Goal: Check status: Check status

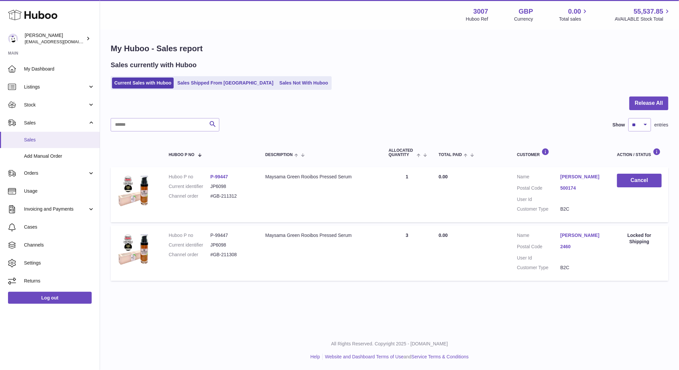
click at [34, 138] on span "Sales" at bounding box center [59, 140] width 71 height 6
click at [277, 81] on link "Sales Not With Huboo" at bounding box center [303, 83] width 53 height 11
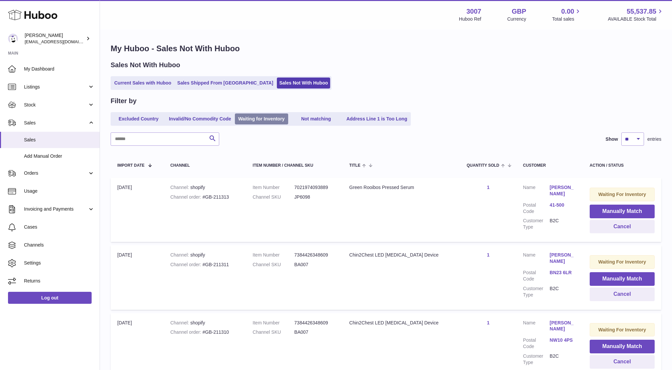
click at [279, 118] on link "Waiting for Inventory" at bounding box center [261, 119] width 53 height 11
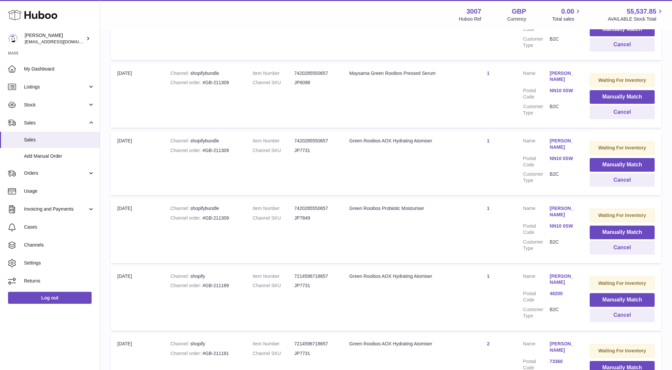
scroll to position [450, 0]
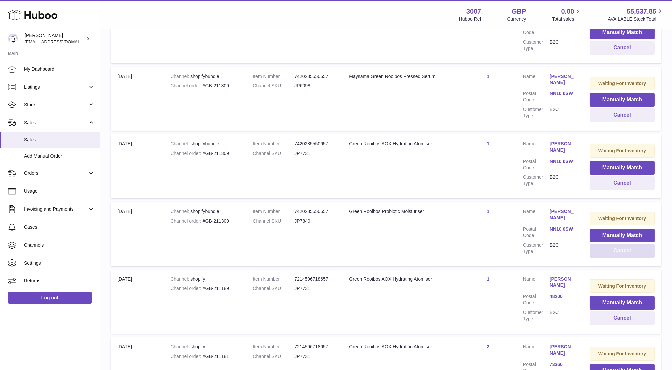
click at [615, 244] on button "Cancel" at bounding box center [622, 251] width 65 height 14
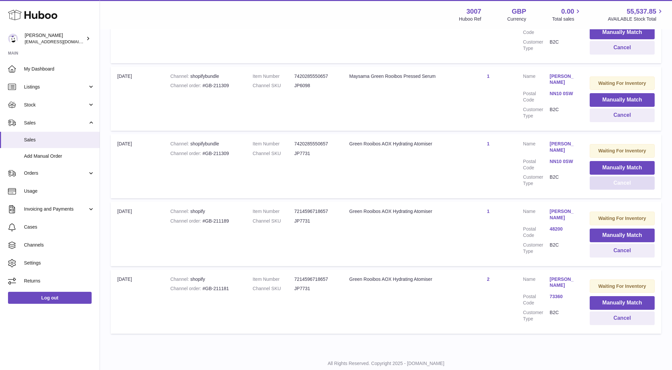
click at [603, 180] on button "Cancel" at bounding box center [622, 184] width 65 height 14
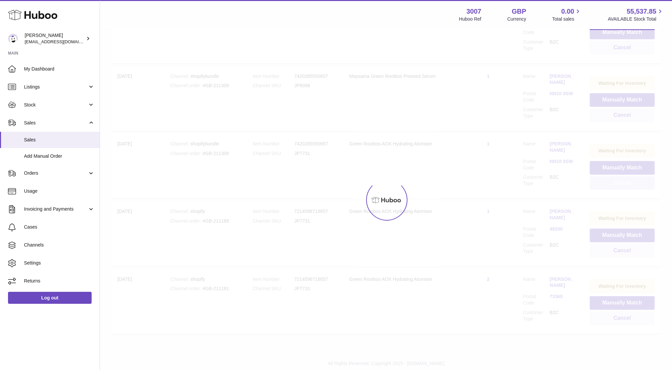
scroll to position [395, 0]
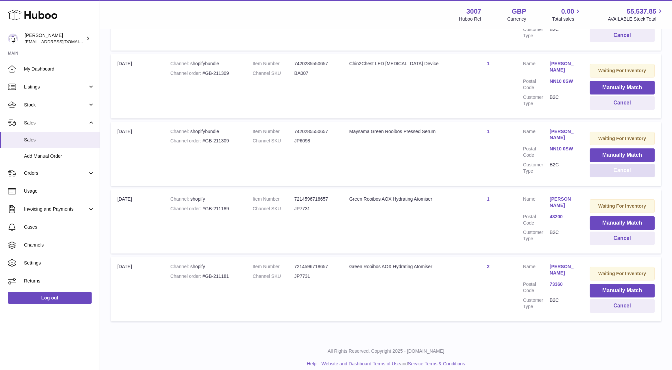
click at [605, 172] on button "Cancel" at bounding box center [622, 171] width 65 height 14
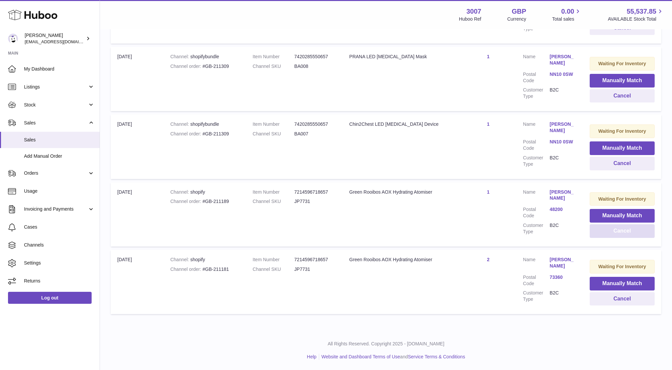
scroll to position [329, 0]
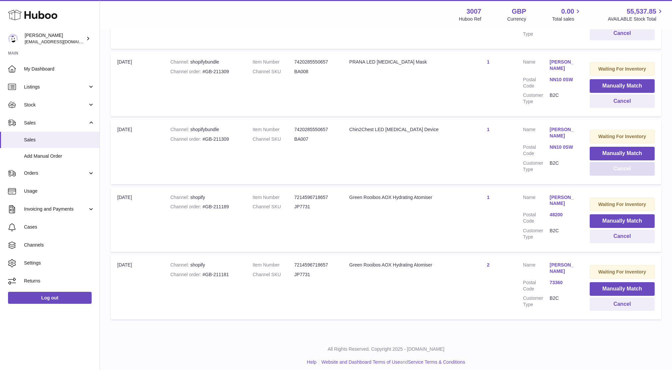
click at [607, 172] on button "Cancel" at bounding box center [622, 169] width 65 height 14
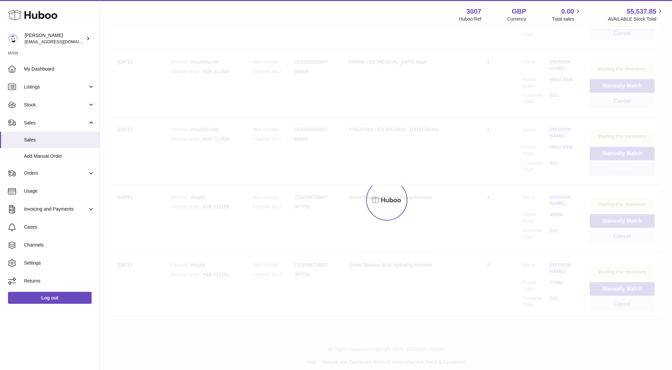
scroll to position [263, 0]
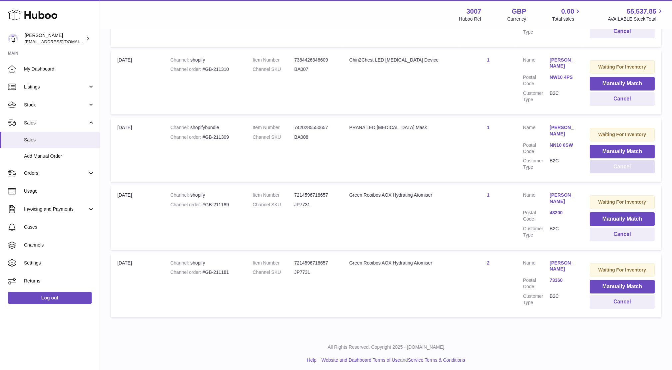
click at [604, 170] on button "Cancel" at bounding box center [622, 167] width 65 height 14
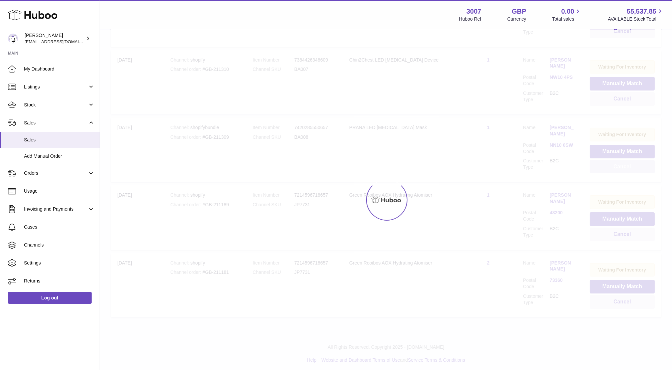
scroll to position [198, 0]
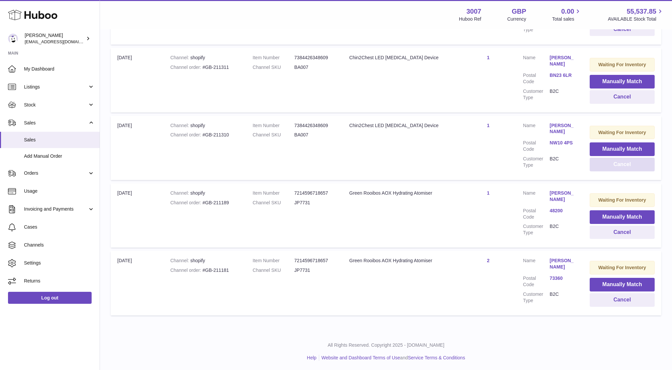
click at [610, 165] on button "Cancel" at bounding box center [622, 165] width 65 height 14
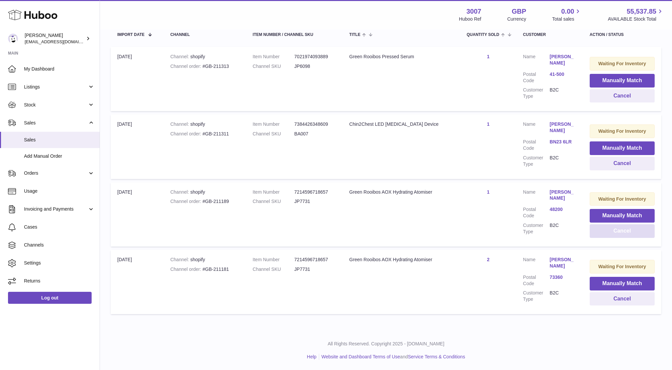
scroll to position [130, 0]
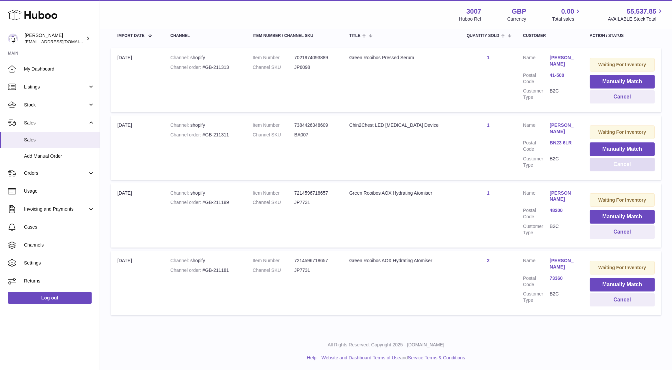
click at [607, 160] on button "Cancel" at bounding box center [622, 165] width 65 height 14
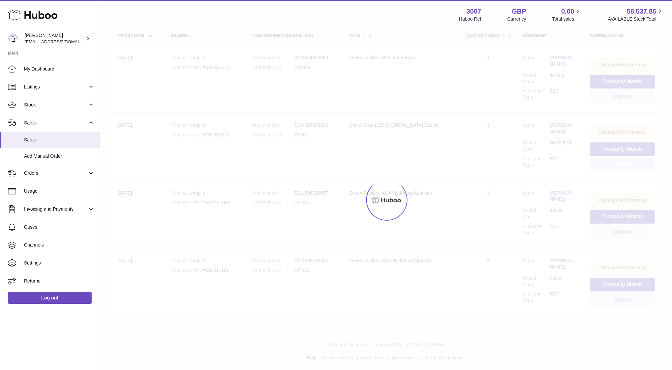
scroll to position [62, 0]
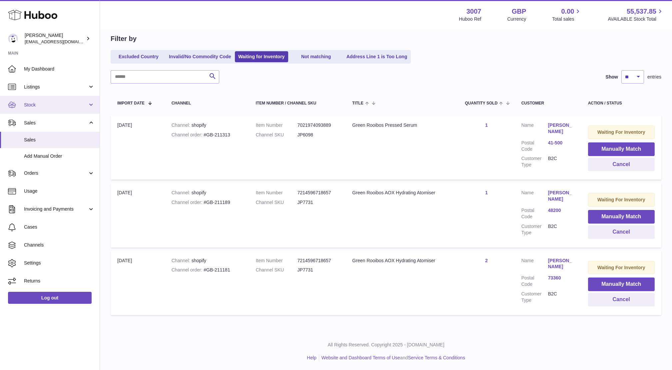
click at [47, 108] on link "Stock" at bounding box center [50, 105] width 100 height 18
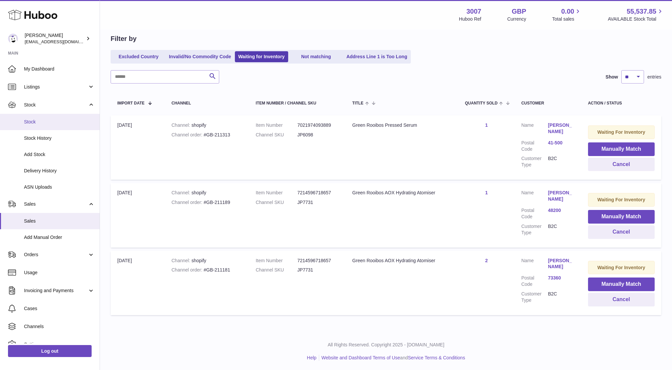
click at [30, 123] on span "Stock" at bounding box center [59, 122] width 71 height 6
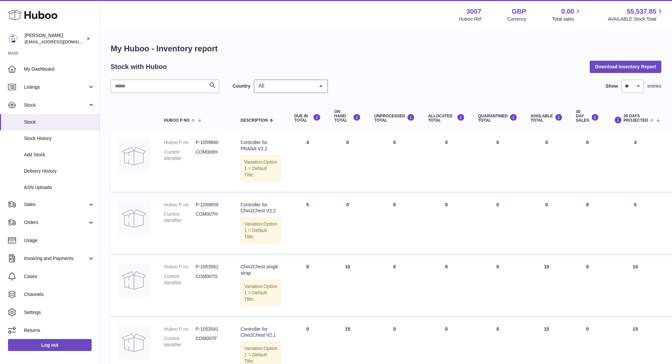
click at [281, 89] on span "All" at bounding box center [285, 86] width 57 height 7
click at [275, 127] on span "NL" at bounding box center [290, 126] width 73 height 13
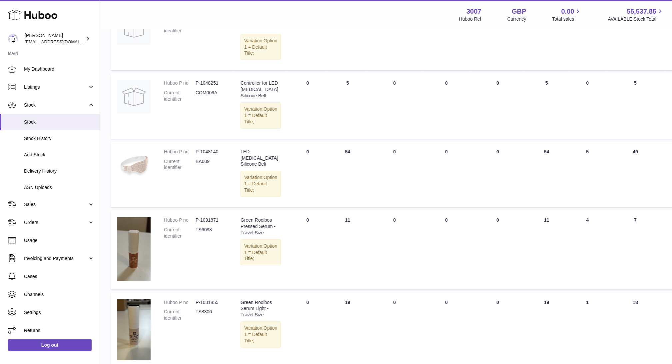
scroll to position [577, 0]
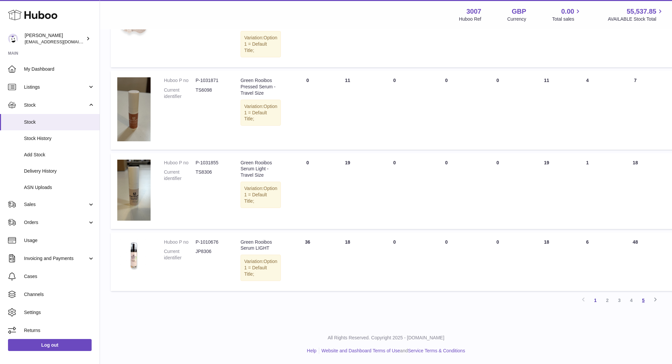
click at [643, 298] on link "5" at bounding box center [643, 300] width 12 height 12
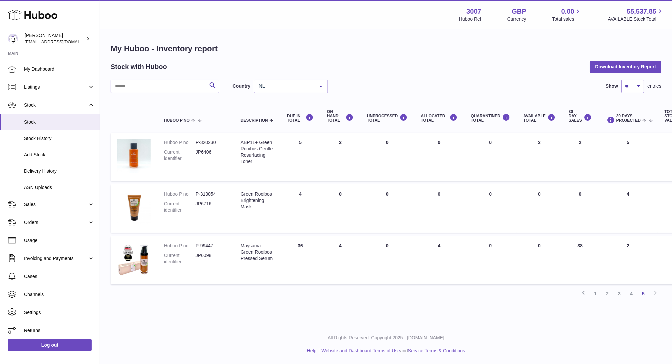
scroll to position [7, 0]
drag, startPoint x: 319, startPoint y: 243, endPoint x: 286, endPoint y: 239, distance: 32.8
click at [286, 239] on td "DUE IN Total 36" at bounding box center [300, 260] width 40 height 48
click at [296, 240] on td "DUE IN Total 36" at bounding box center [300, 260] width 40 height 48
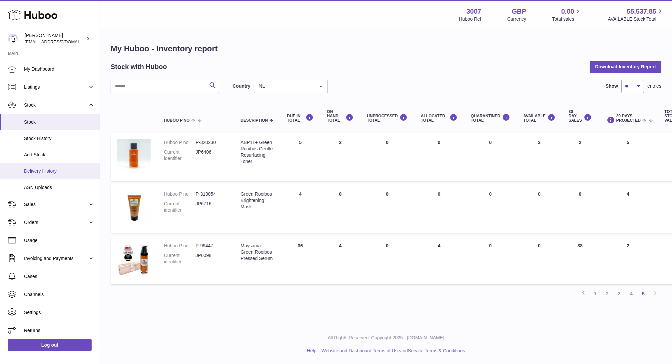
click at [38, 170] on span "Delivery History" at bounding box center [59, 171] width 71 height 6
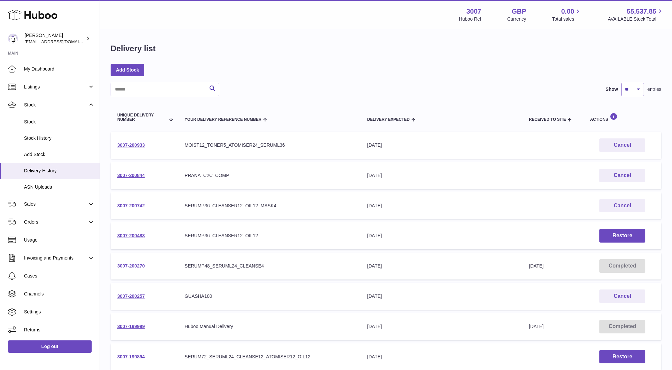
click at [139, 207] on link "3007-200742" at bounding box center [131, 205] width 28 height 5
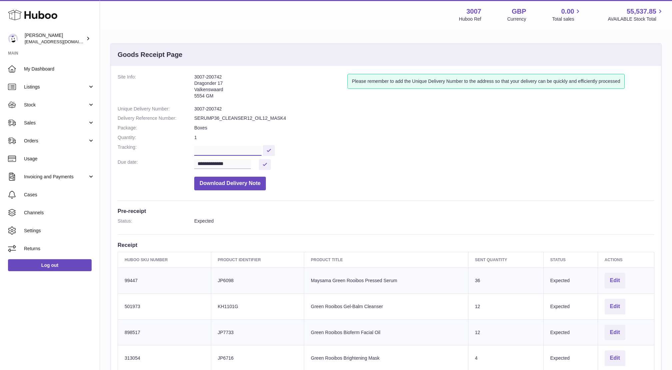
scroll to position [0, 163]
drag, startPoint x: 196, startPoint y: 151, endPoint x: 287, endPoint y: 151, distance: 90.9
click at [287, 151] on dd "**********" at bounding box center [424, 150] width 460 height 12
click at [39, 108] on link "Stock" at bounding box center [50, 105] width 100 height 18
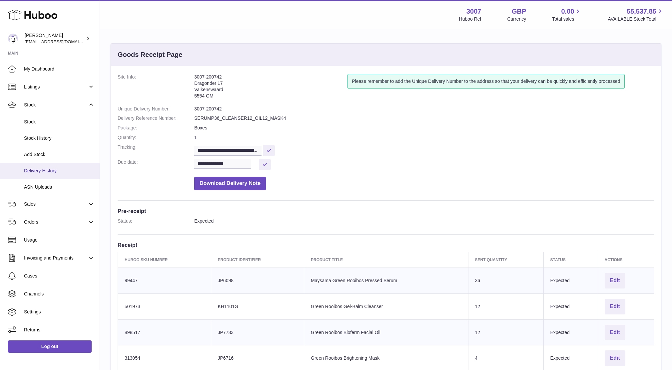
click at [35, 173] on span "Delivery History" at bounding box center [59, 171] width 71 height 6
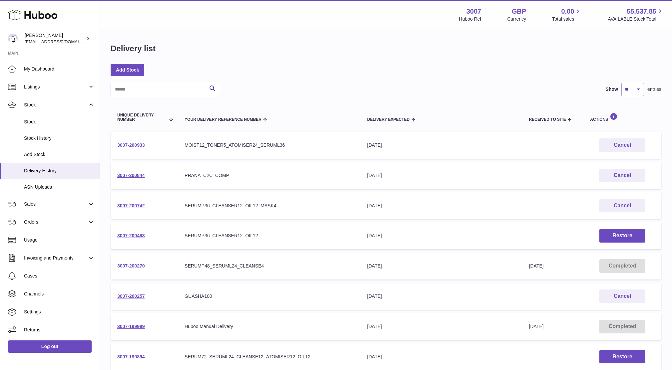
click at [137, 146] on link "3007-200933" at bounding box center [131, 145] width 28 height 5
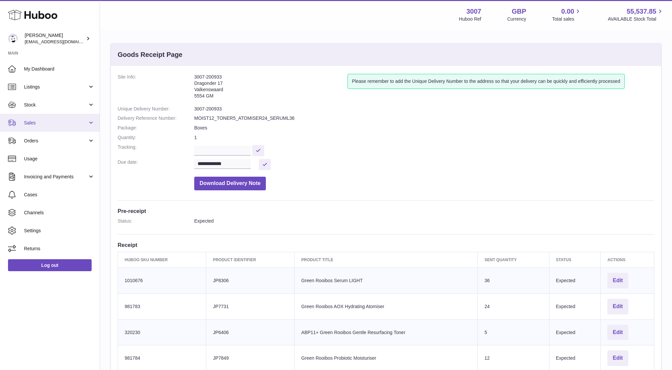
click at [30, 122] on span "Sales" at bounding box center [56, 123] width 64 height 6
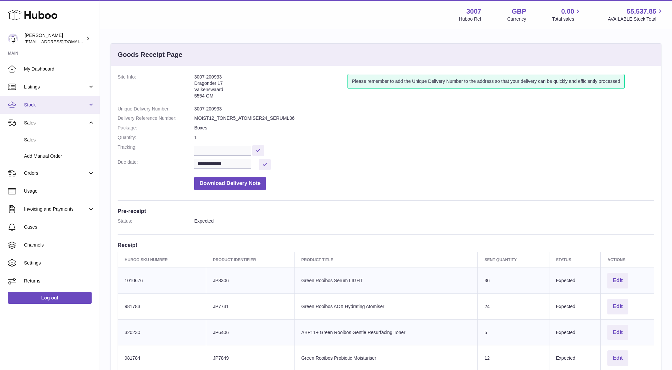
click at [39, 107] on span "Stock" at bounding box center [56, 105] width 64 height 6
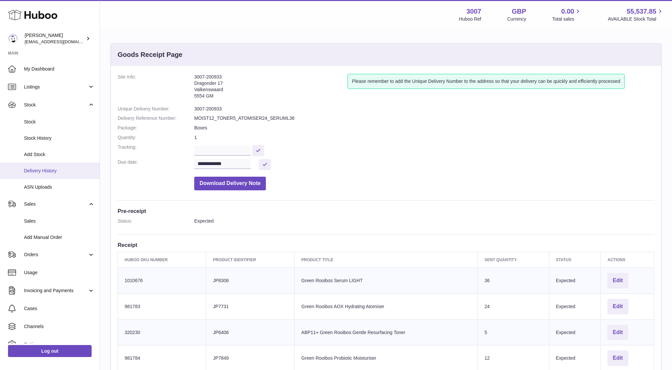
click at [41, 176] on link "Delivery History" at bounding box center [50, 171] width 100 height 16
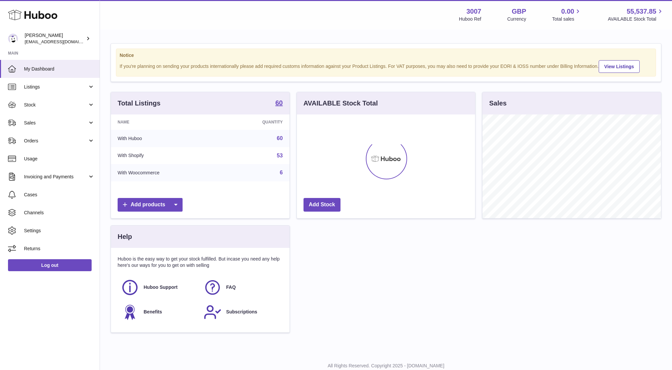
scroll to position [104, 178]
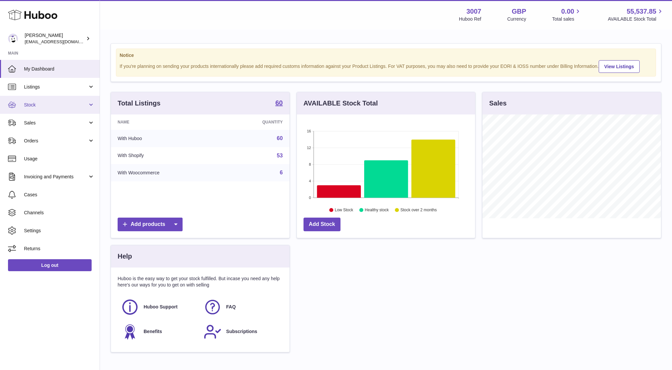
click at [56, 103] on span "Stock" at bounding box center [56, 105] width 64 height 6
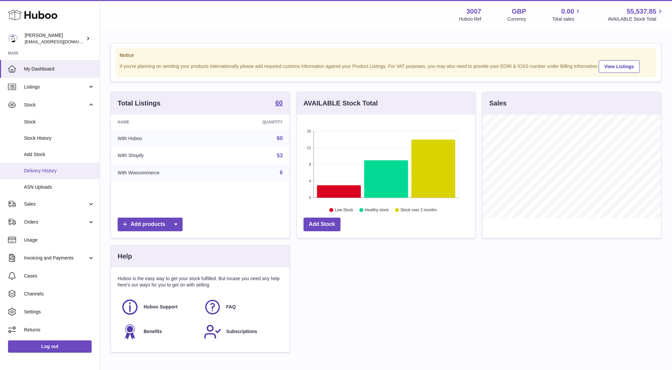
click at [57, 165] on link "Delivery History" at bounding box center [50, 171] width 100 height 16
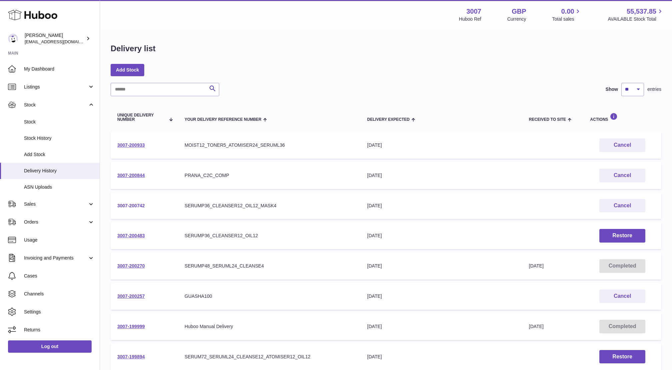
click at [139, 208] on link "3007-200742" at bounding box center [131, 205] width 28 height 5
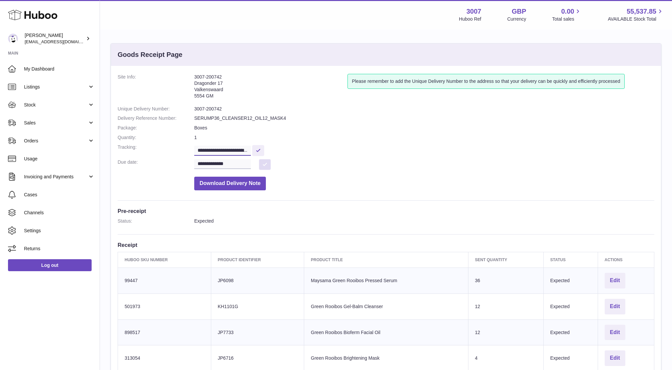
drag, startPoint x: 198, startPoint y: 149, endPoint x: 259, endPoint y: 162, distance: 62.9
click at [259, 162] on dl "**********" at bounding box center [386, 134] width 537 height 120
click at [260, 162] on button at bounding box center [265, 164] width 12 height 11
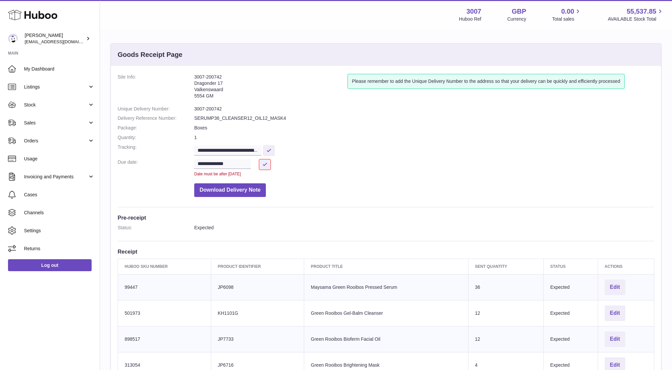
click at [173, 159] on dt "Due date:" at bounding box center [156, 168] width 77 height 18
drag, startPoint x: 196, startPoint y: 149, endPoint x: 327, endPoint y: 154, distance: 131.3
click at [327, 154] on dd "**********" at bounding box center [424, 150] width 460 height 12
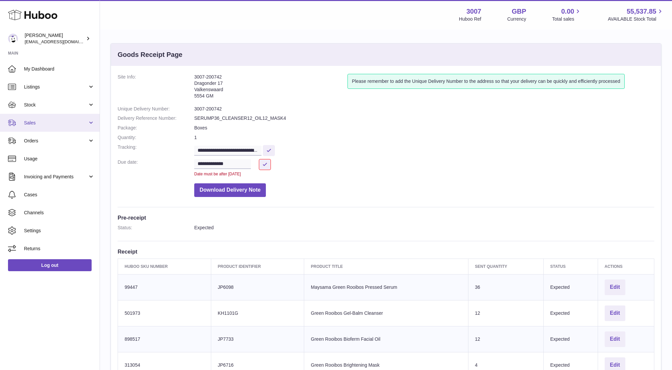
click at [30, 120] on span "Sales" at bounding box center [56, 123] width 64 height 6
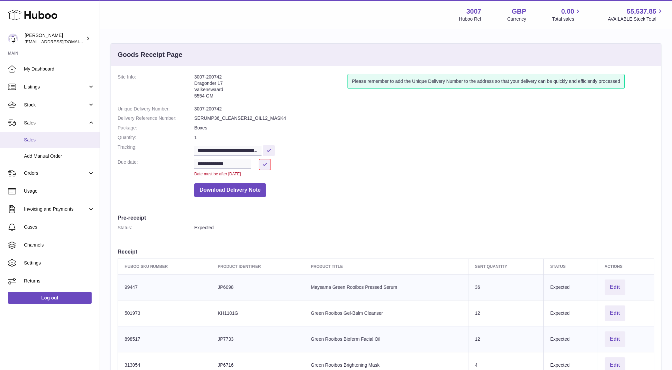
click at [31, 140] on span "Sales" at bounding box center [59, 140] width 71 height 6
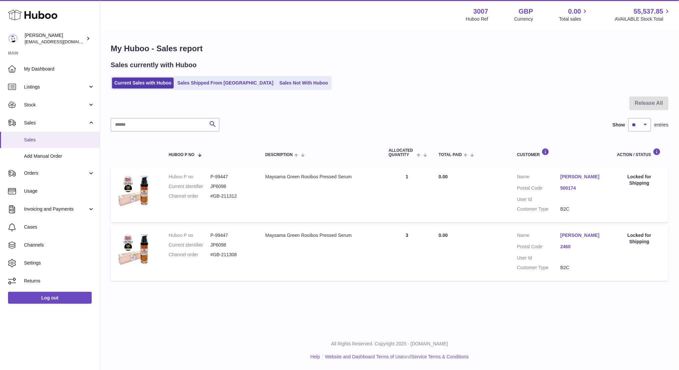
click at [33, 134] on link "Sales" at bounding box center [50, 140] width 100 height 16
click at [277, 86] on link "Sales Not With Huboo" at bounding box center [303, 83] width 53 height 11
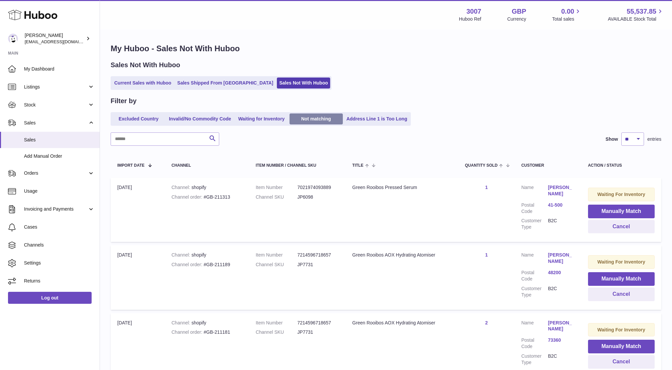
click at [313, 120] on link "Not matching" at bounding box center [315, 119] width 53 height 11
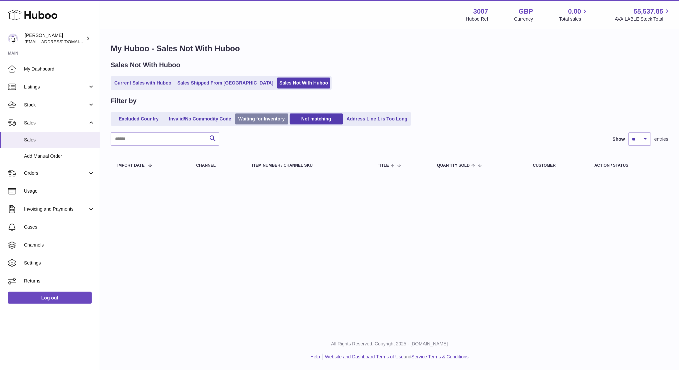
click at [263, 116] on link "Waiting for Inventory" at bounding box center [261, 119] width 53 height 11
